Goal: Find specific page/section: Find specific page/section

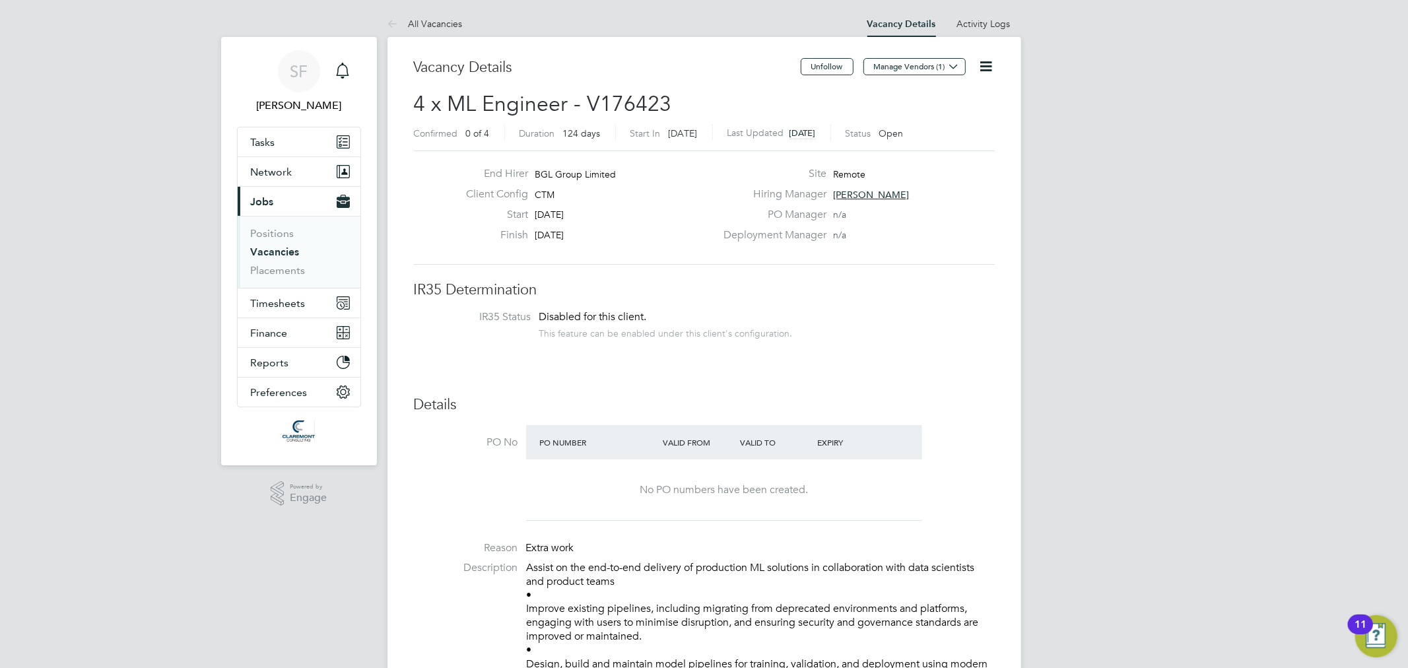
click at [282, 247] on link "Vacancies" at bounding box center [275, 252] width 49 height 13
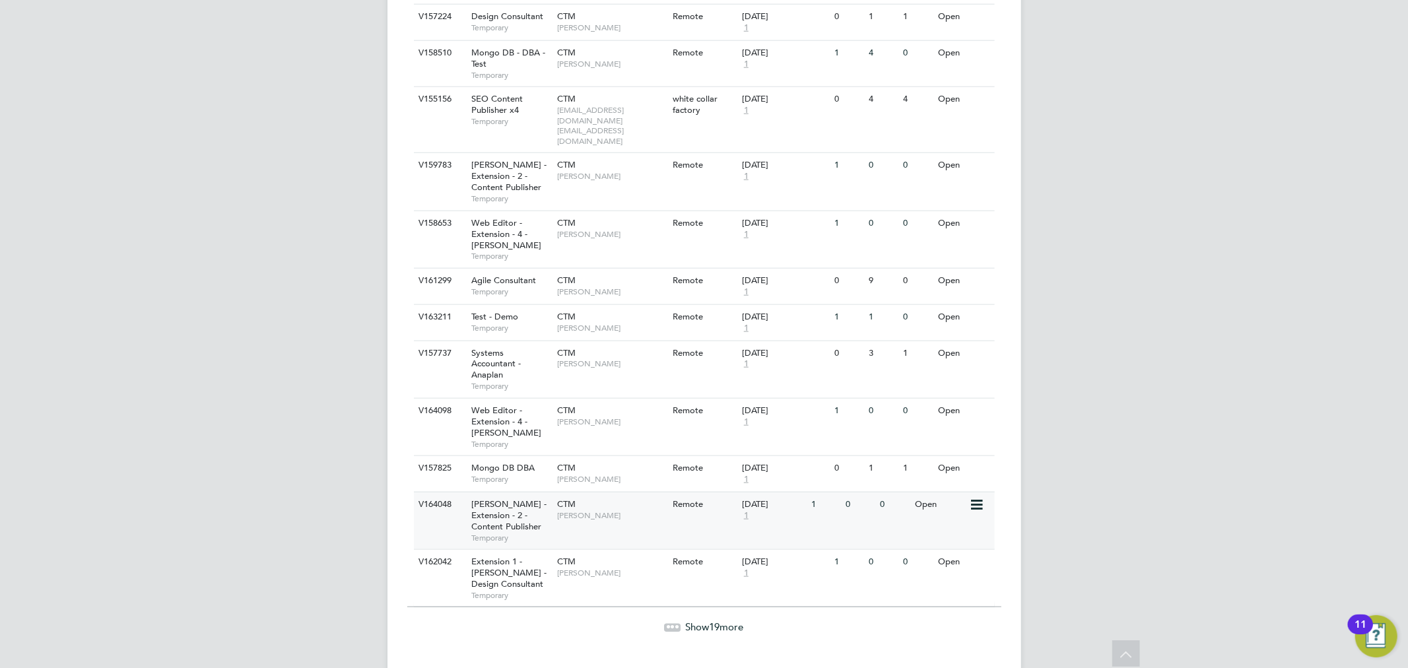
scroll to position [1186, 0]
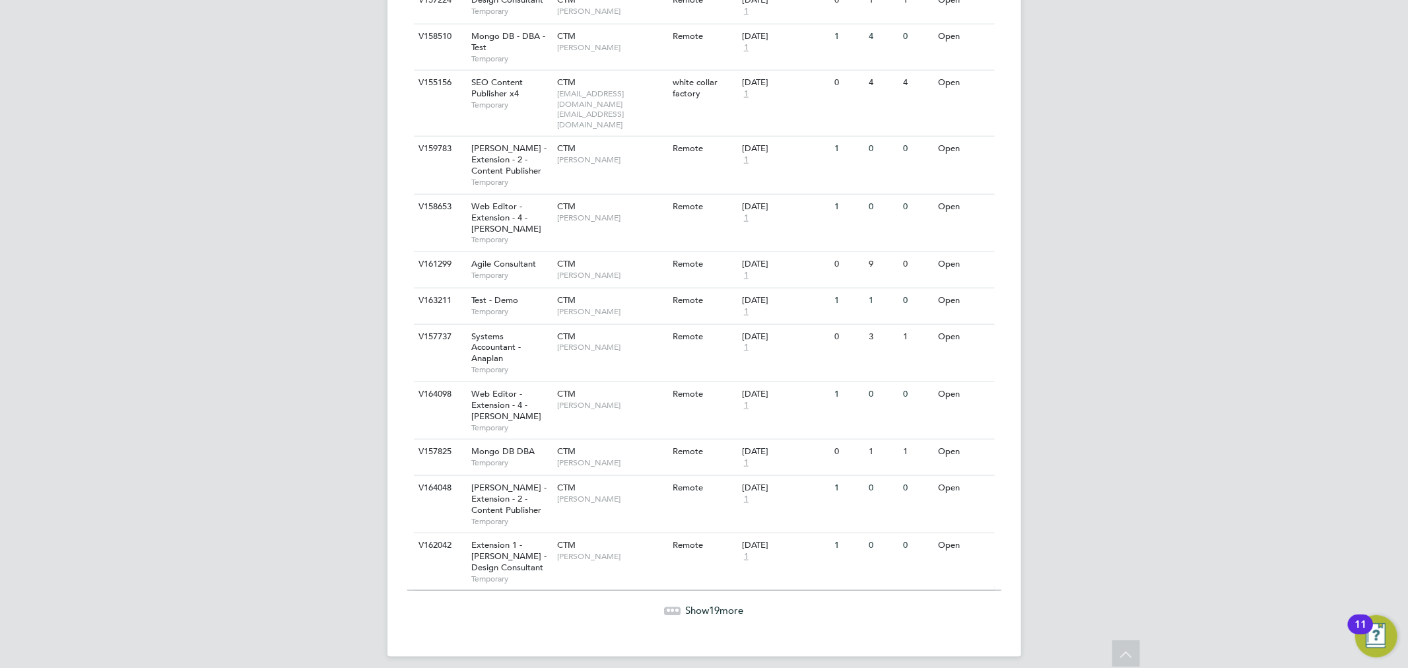
click at [697, 604] on span "Show 19 more" at bounding box center [715, 610] width 58 height 13
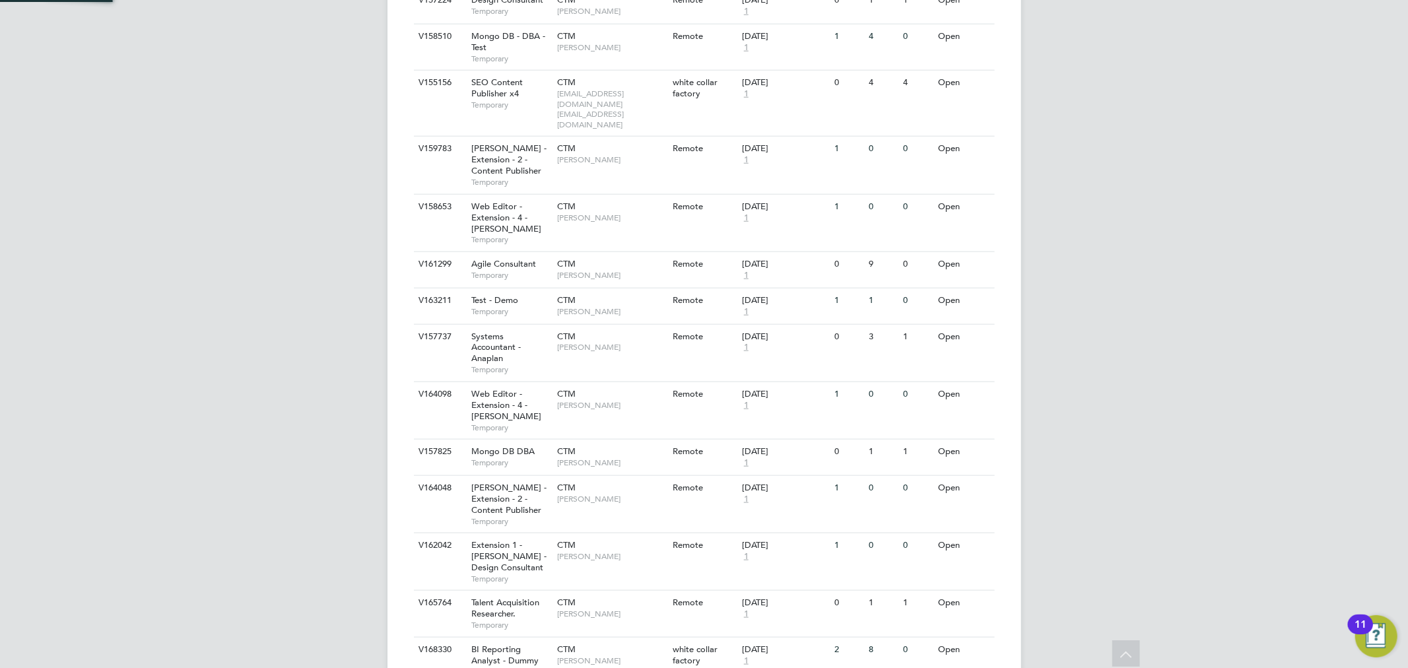
scroll to position [1147, 0]
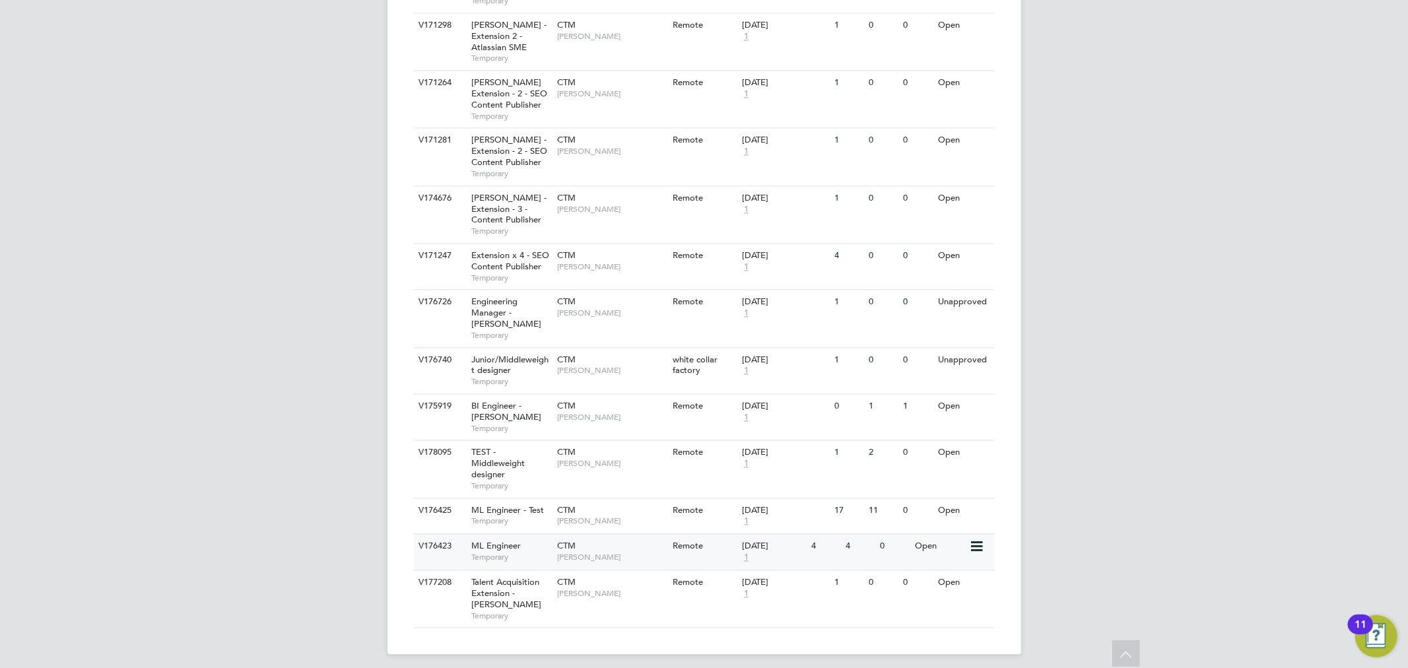
click at [546, 552] on span "Temporary" at bounding box center [510, 557] width 79 height 11
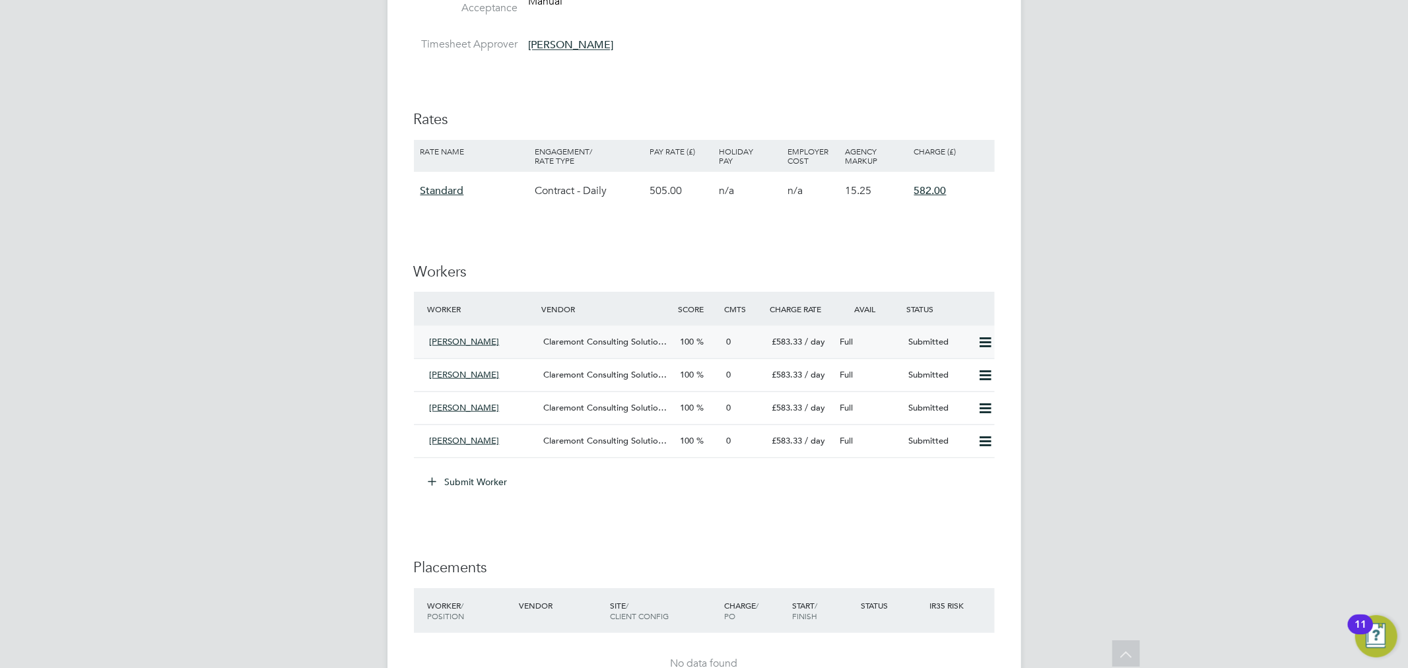
click at [991, 342] on icon at bounding box center [985, 342] width 16 height 11
click at [166, 301] on div "SF Sam Fullman Notifications Applications: Tasks Network Team Members Businesse…" at bounding box center [704, 326] width 1408 height 2559
